Goal: Navigation & Orientation: Find specific page/section

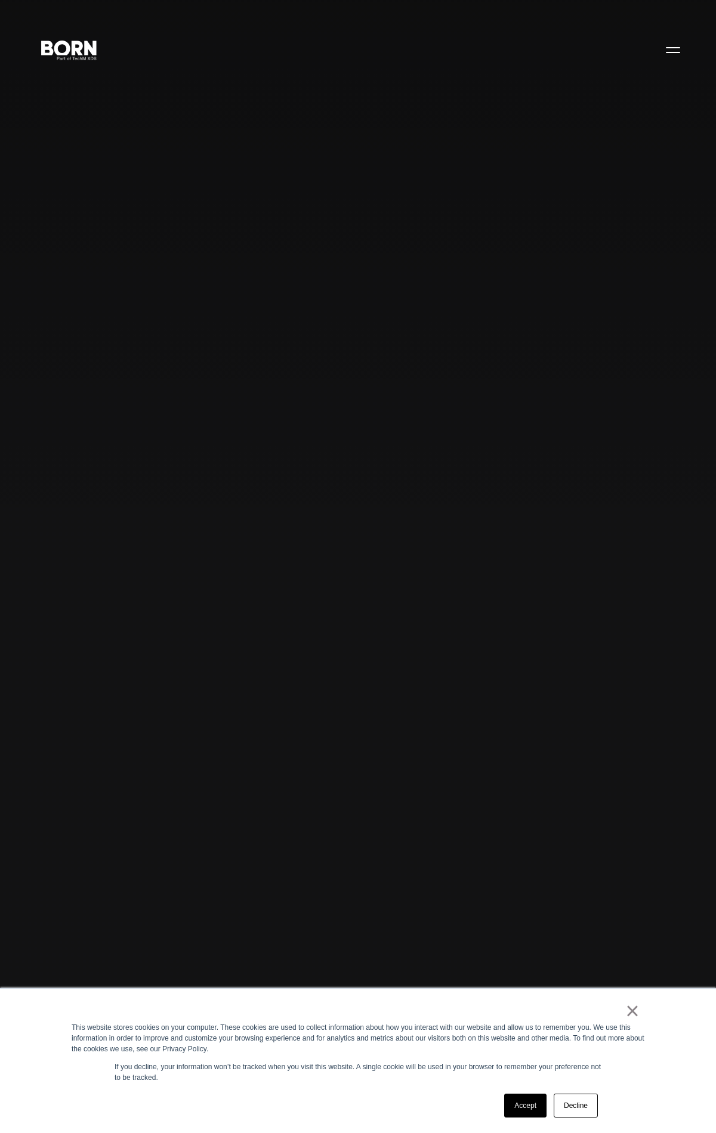
scroll to position [6604, 0]
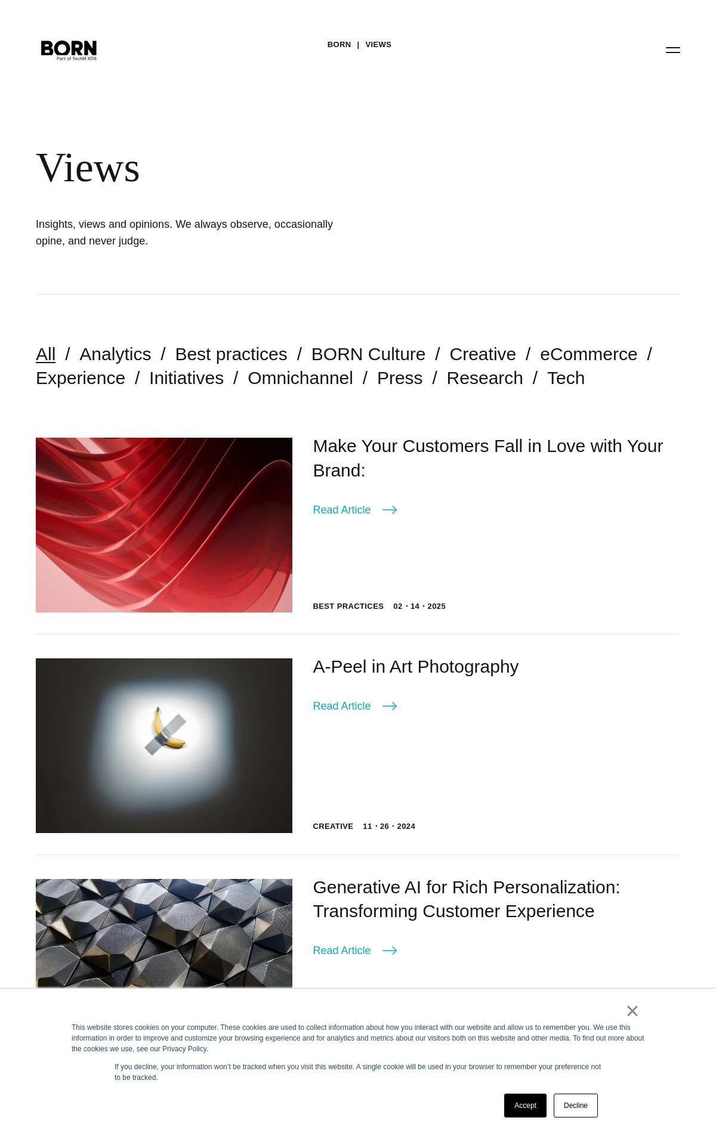
scroll to position [1488, 0]
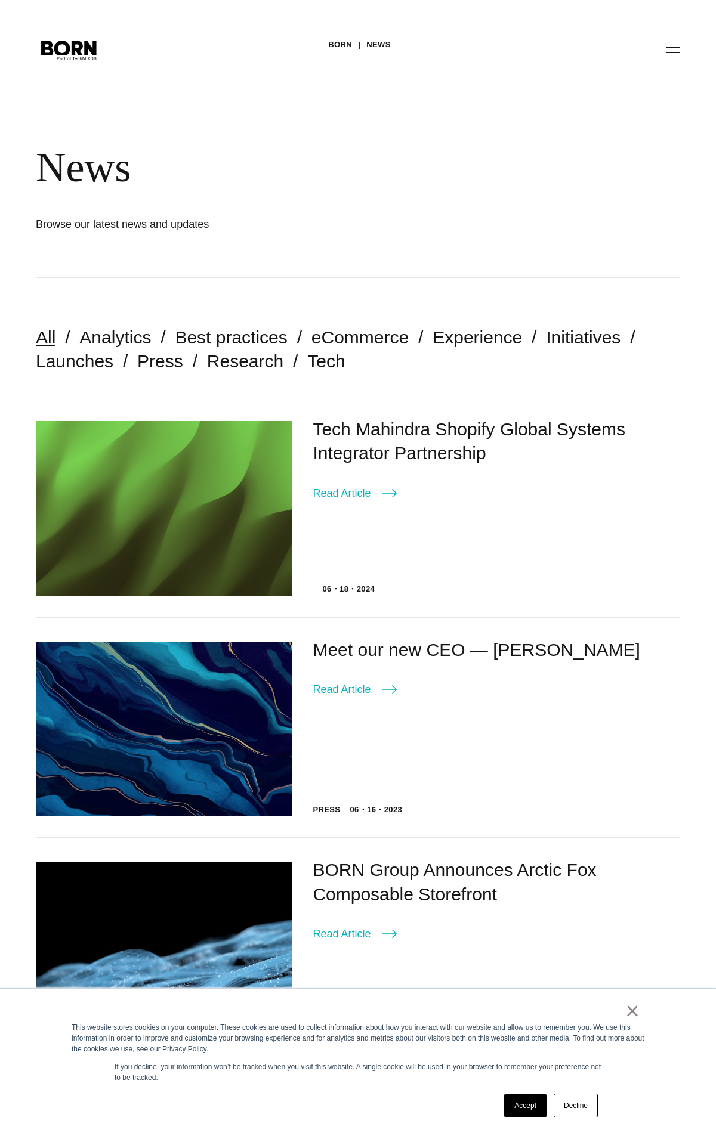
scroll to position [1471, 0]
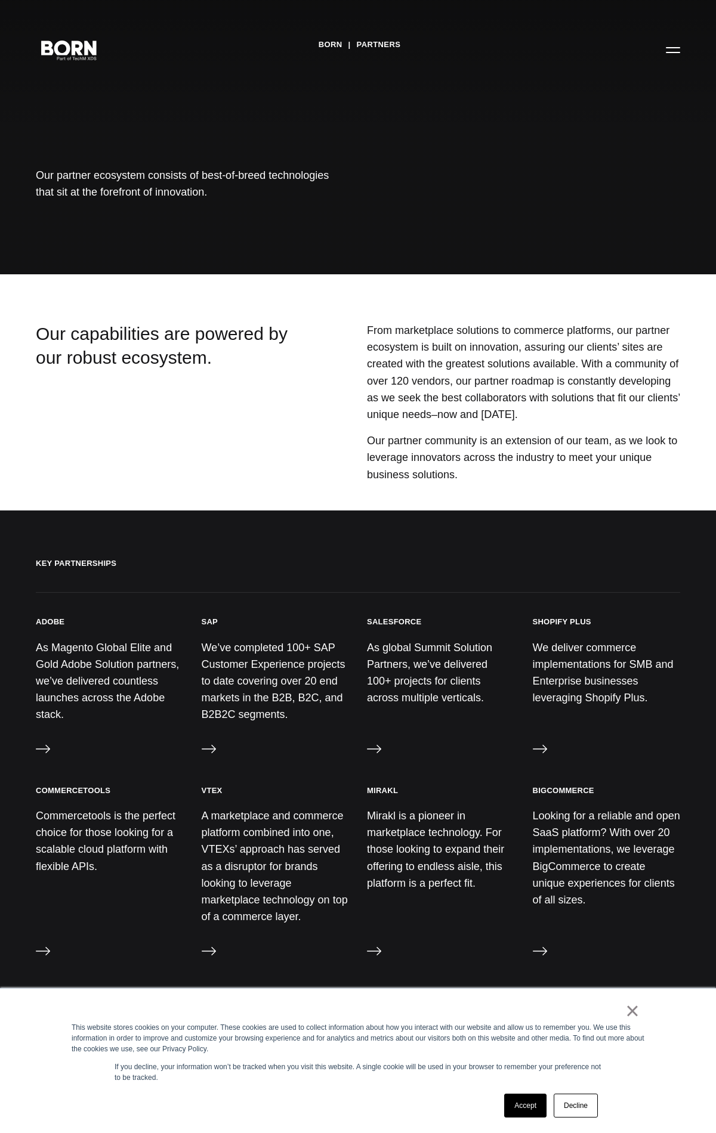
scroll to position [1676, 0]
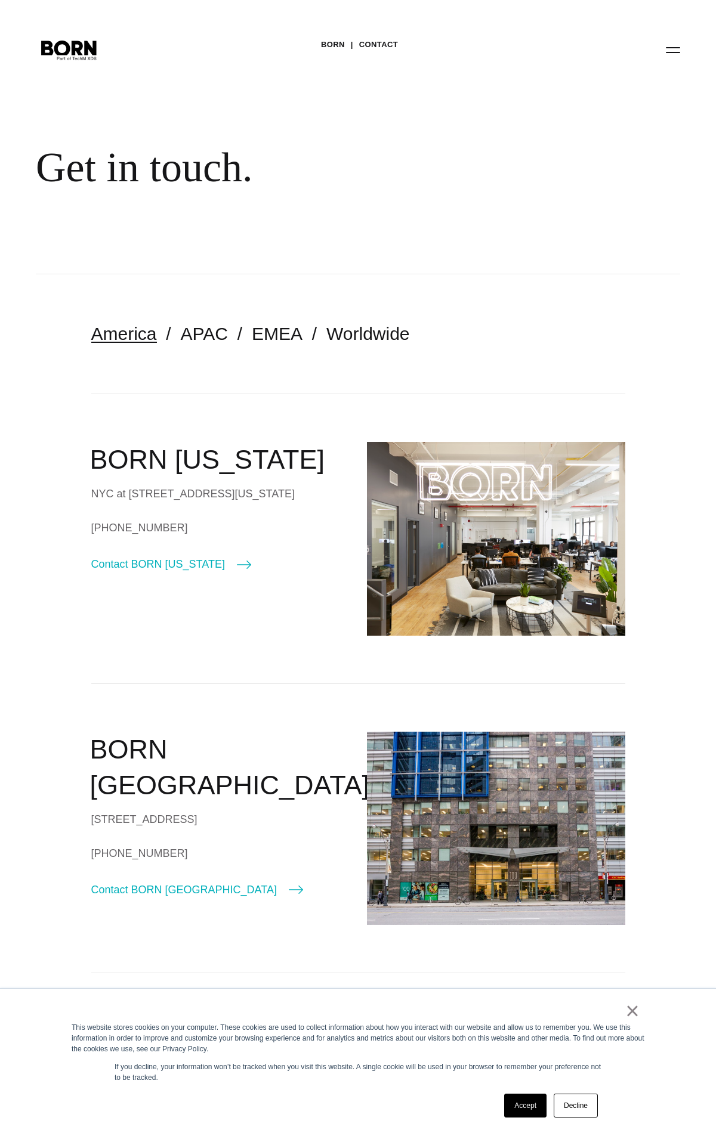
scroll to position [2162, 0]
